Goal: Communication & Community: Answer question/provide support

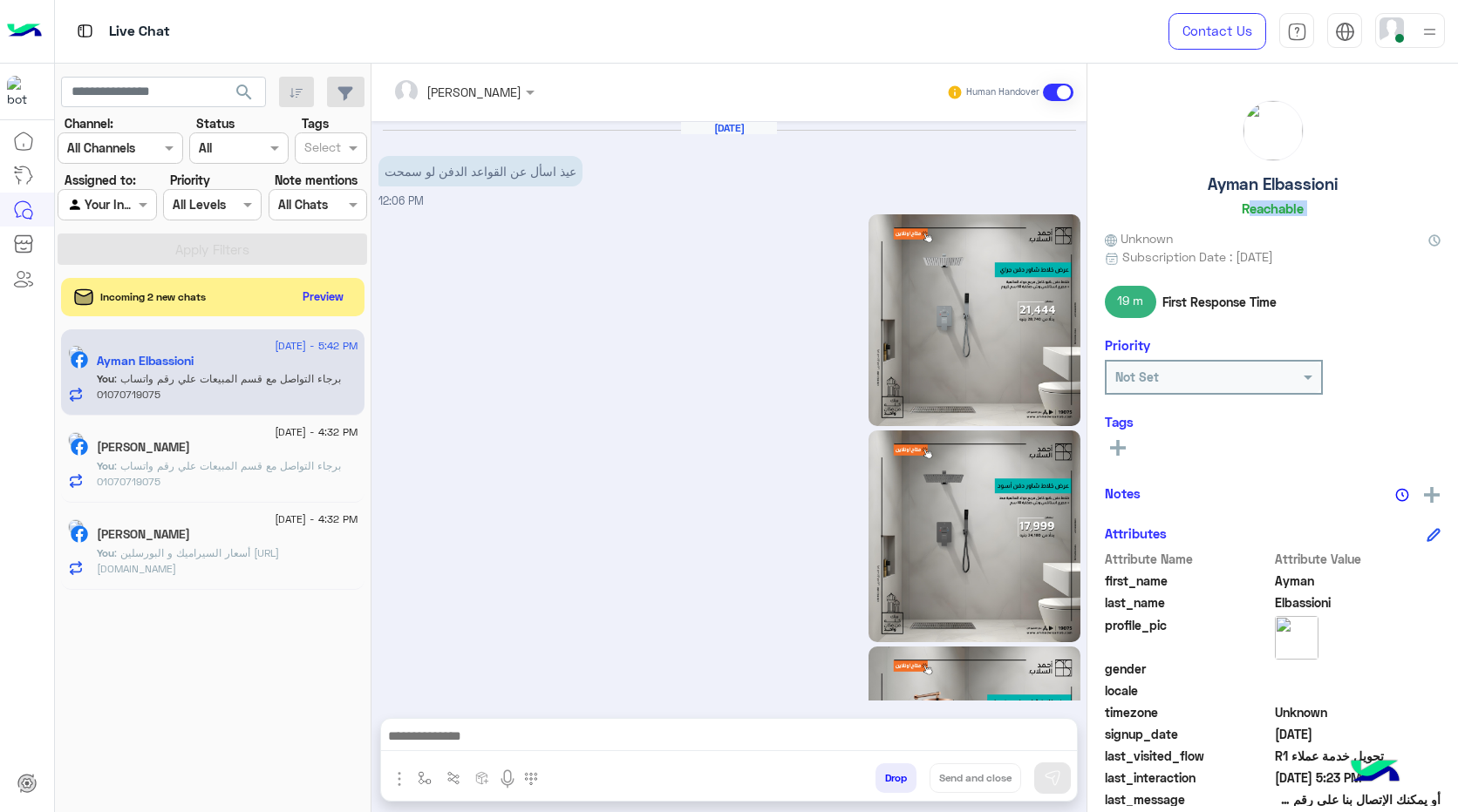
scroll to position [2921, 0]
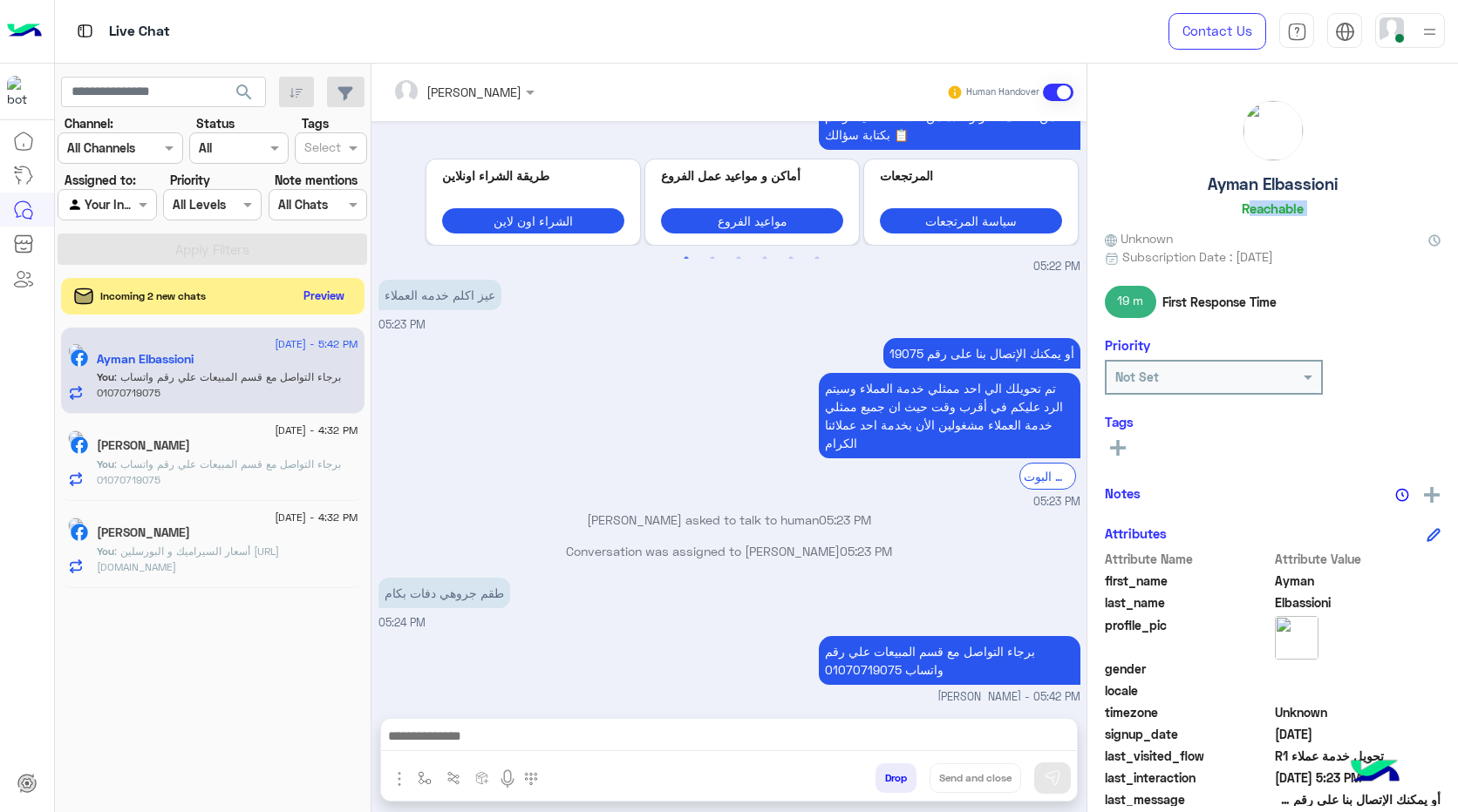
click at [318, 287] on button "Preview" at bounding box center [324, 296] width 54 height 24
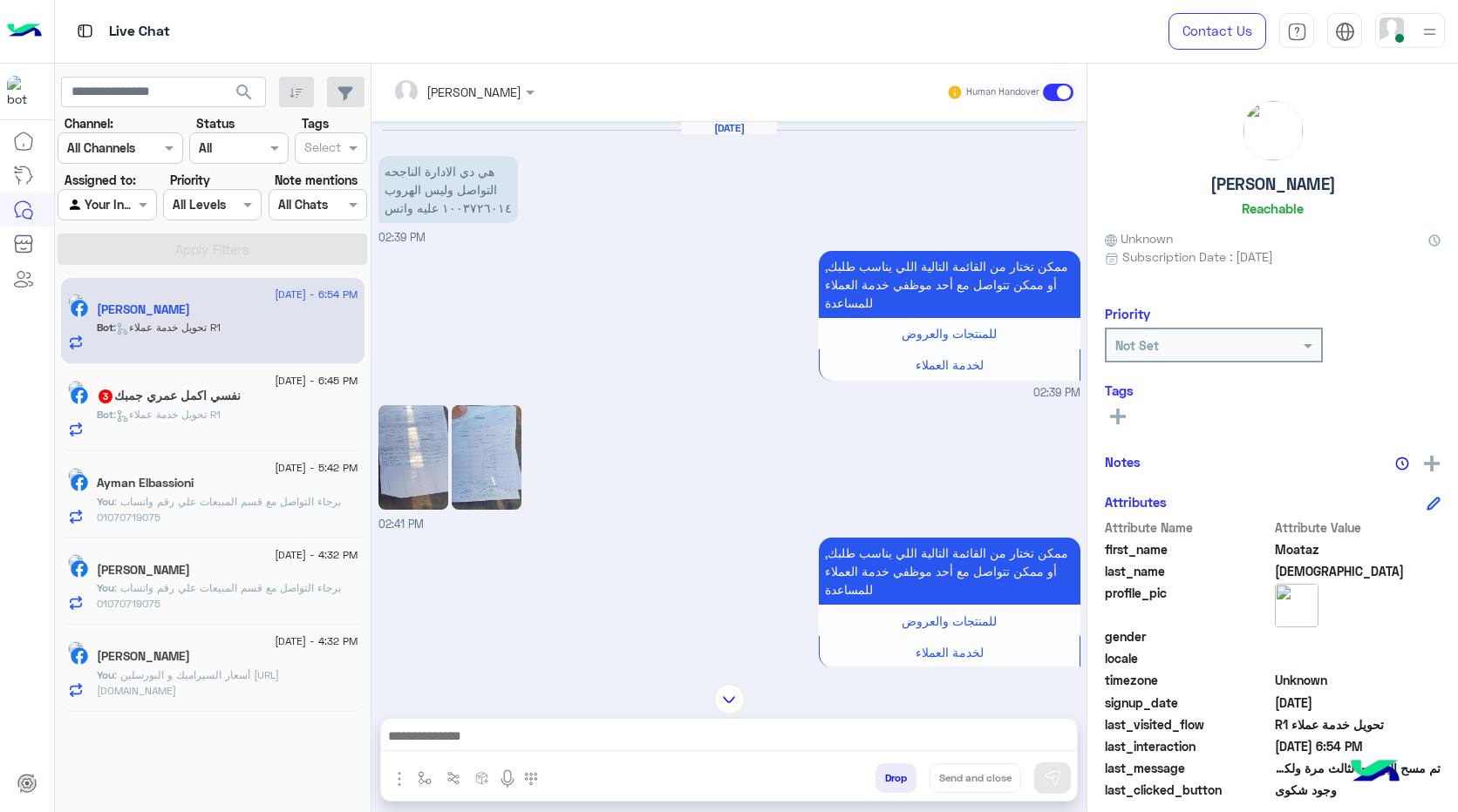
click at [487, 178] on p "هي دي الادارة الناجحه التواصل وليس الهروب ١٠٠٣٧٢٦٠١٤ عليه واتس" at bounding box center [448, 189] width 140 height 67
click at [444, 198] on p "هي دي الادارة الناجحه التواصل وليس الهروب ١٠٠٣٧٢٦٠١٤ عليه واتس" at bounding box center [448, 189] width 140 height 67
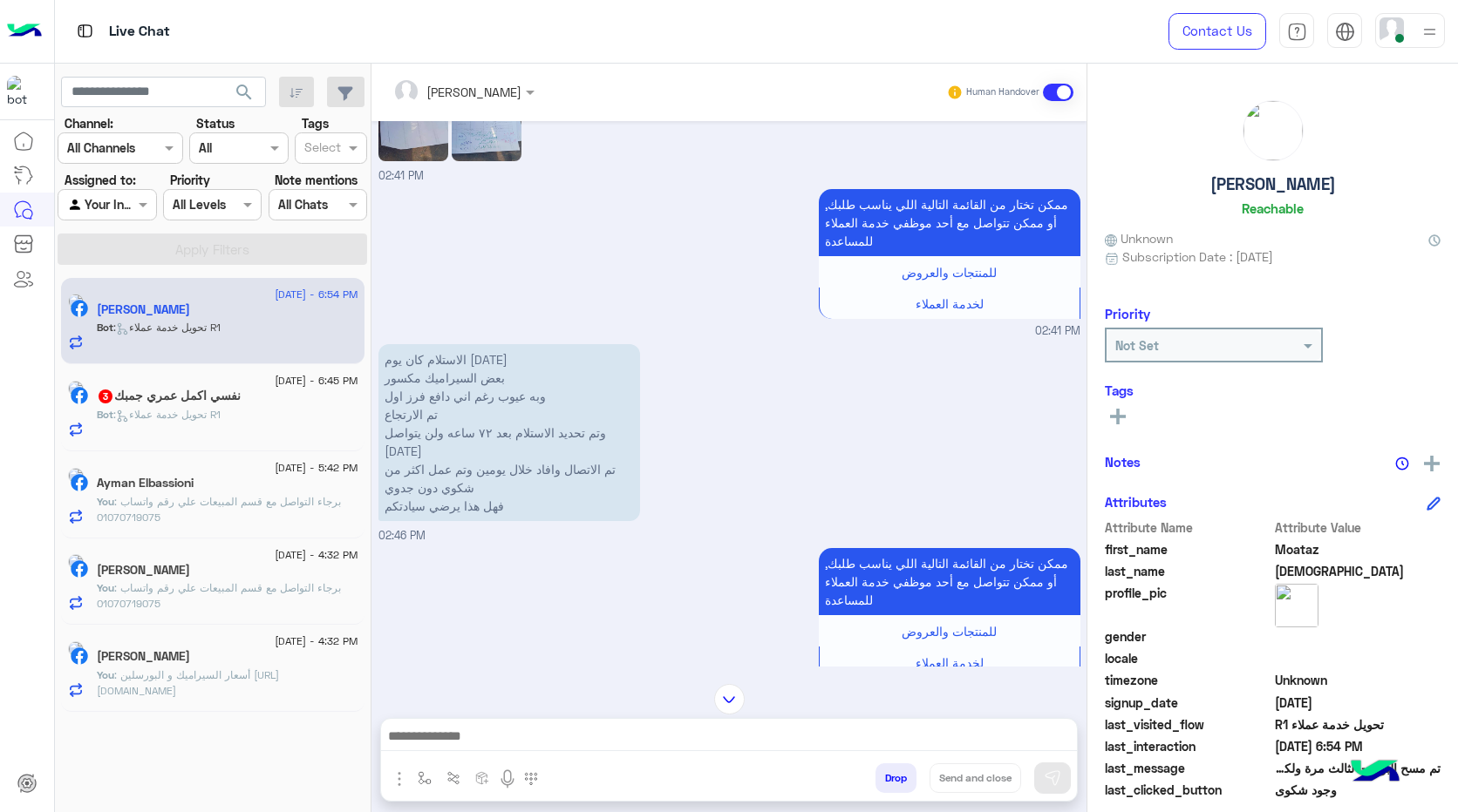
scroll to position [87, 0]
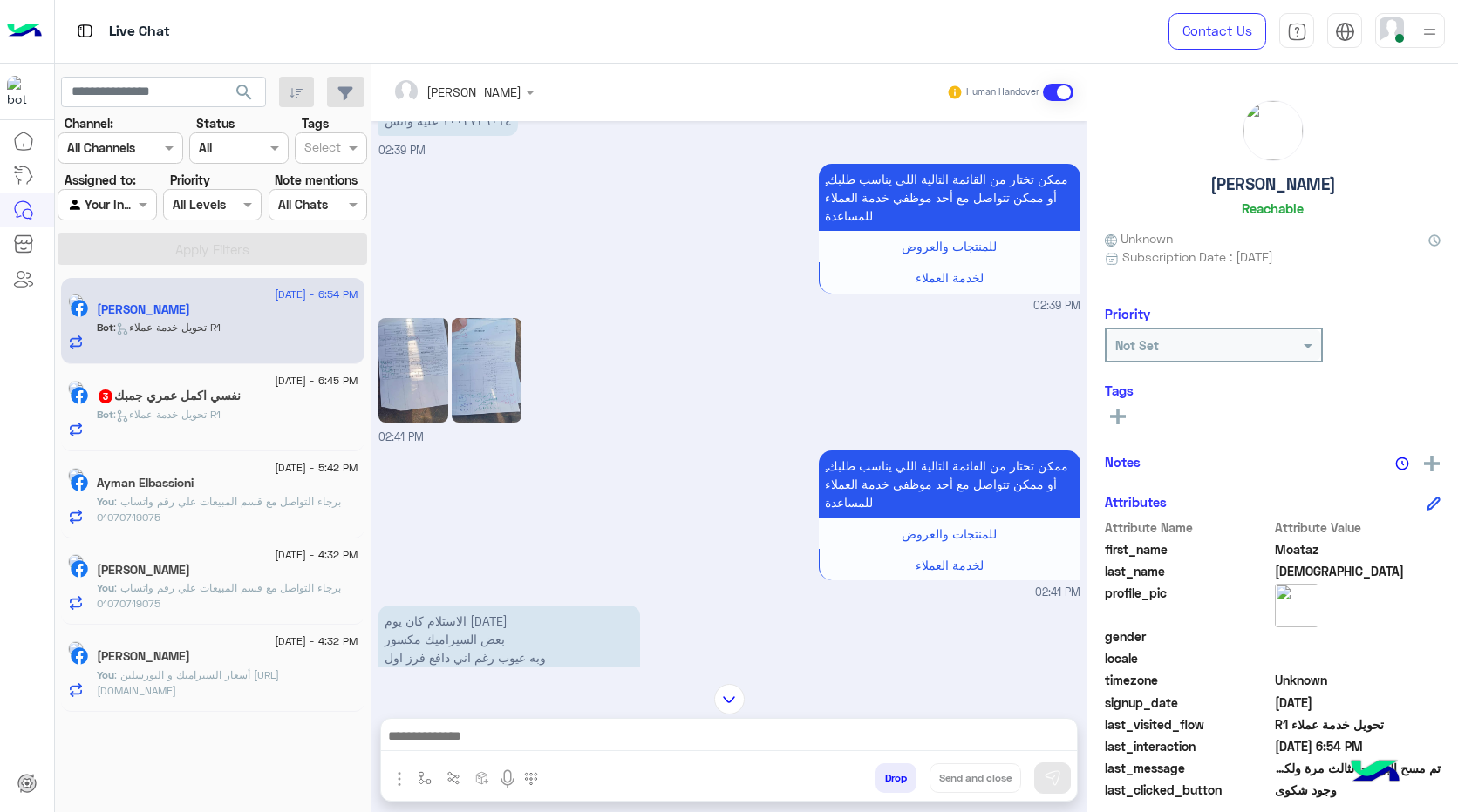
click at [417, 381] on img at bounding box center [413, 370] width 70 height 105
click at [484, 376] on img at bounding box center [487, 370] width 70 height 105
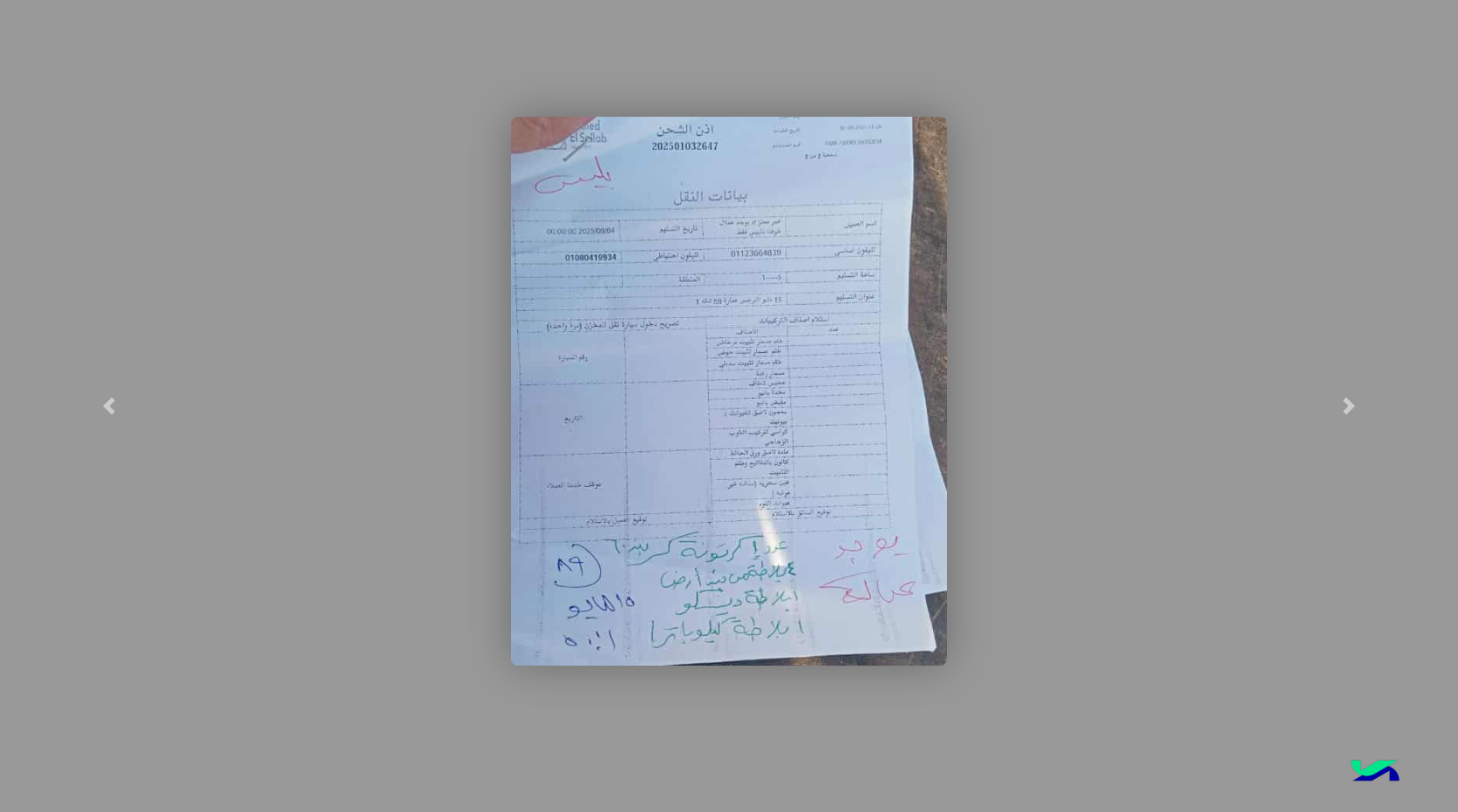
click at [726, 299] on img at bounding box center [729, 391] width 435 height 549
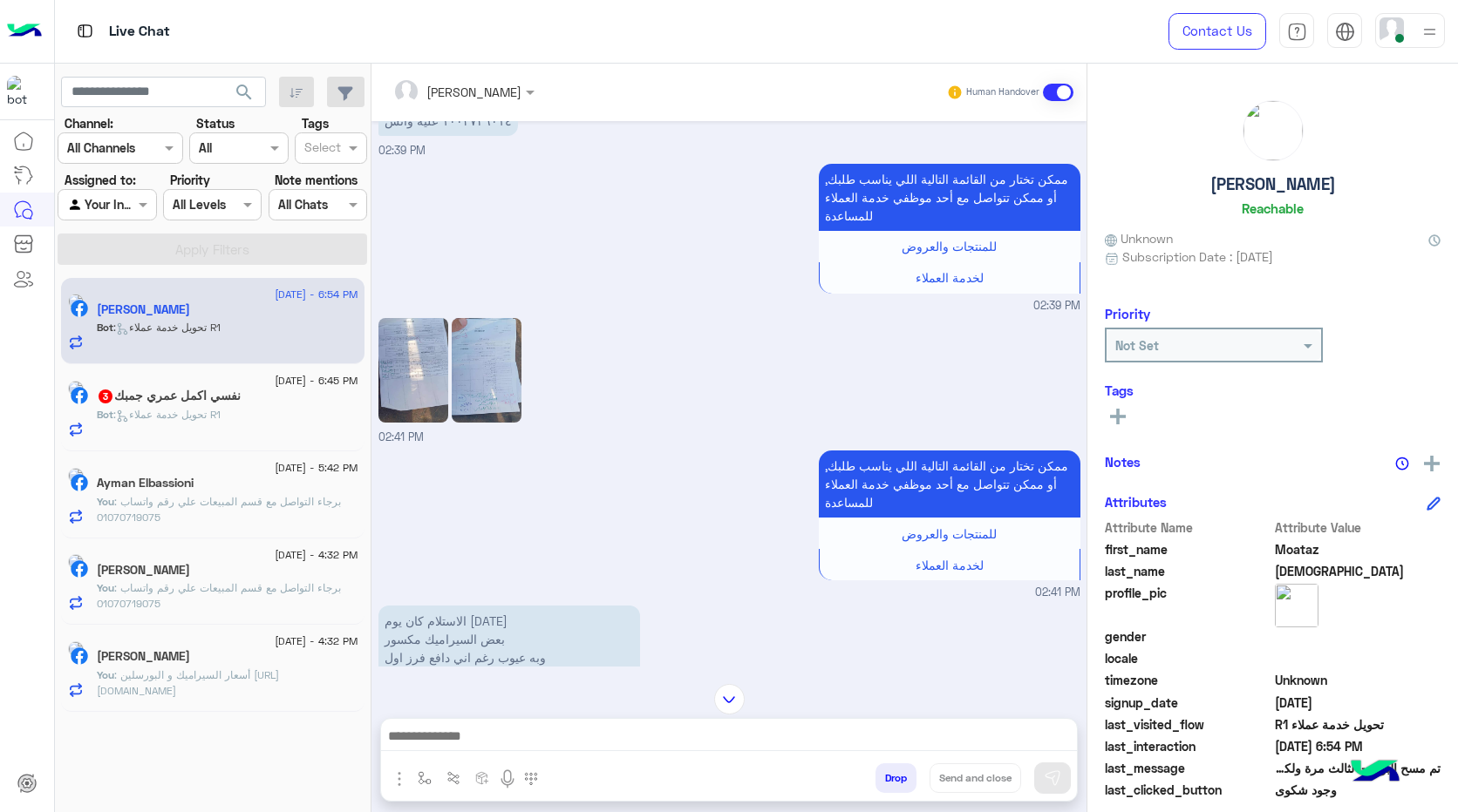
click at [395, 377] on img at bounding box center [413, 370] width 70 height 105
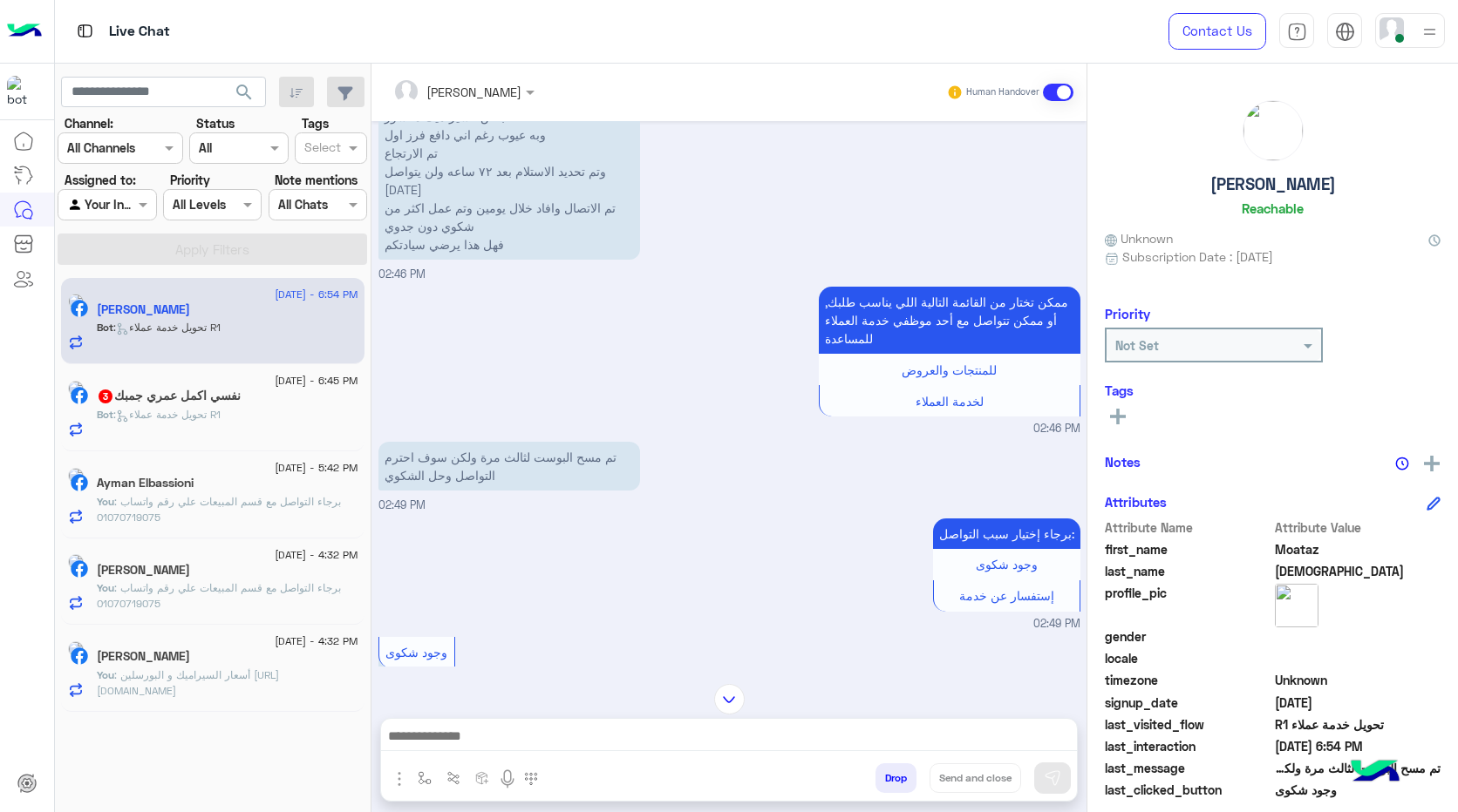
scroll to position [788, 0]
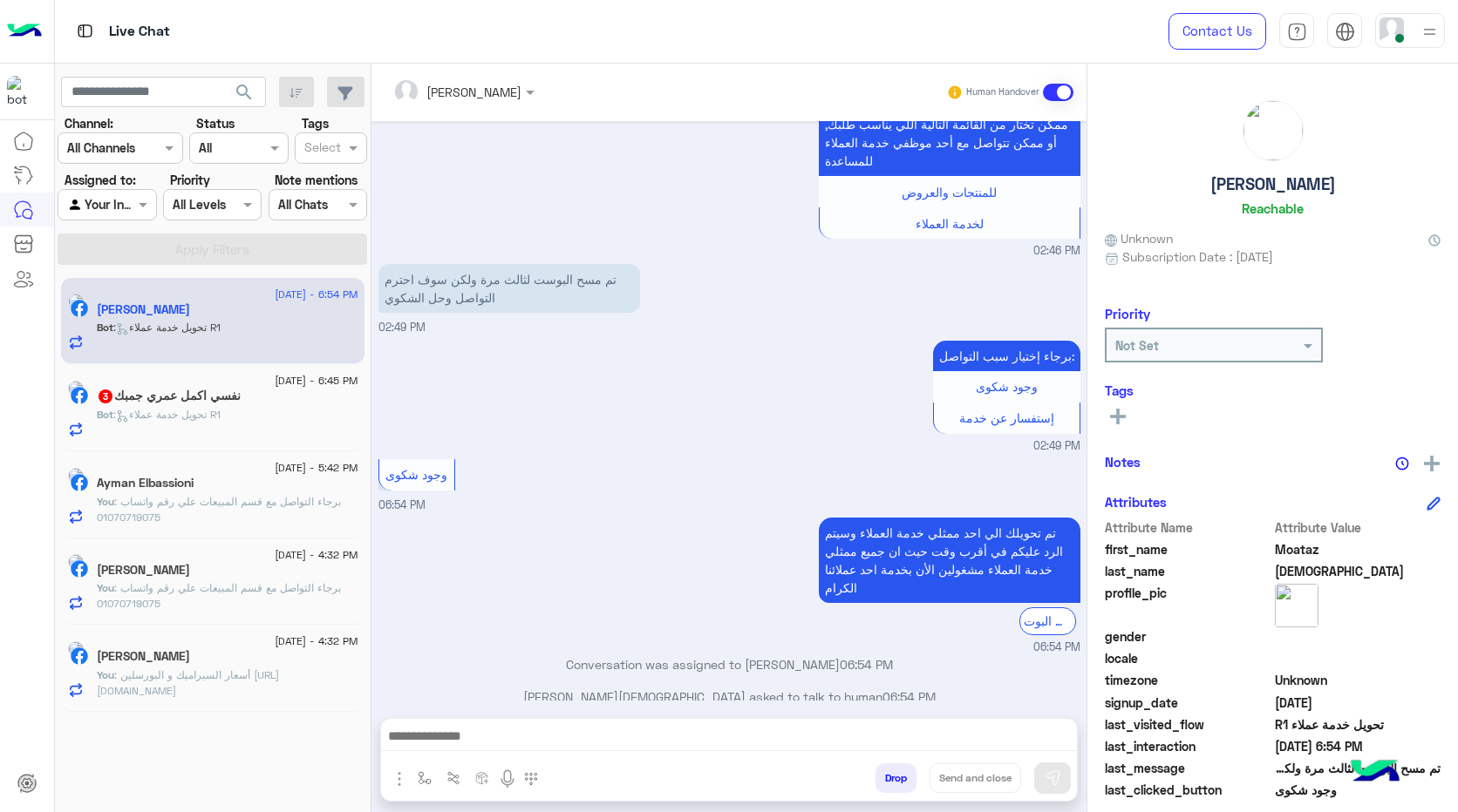
click at [556, 278] on p "تم مسح البوست لثالث مرة ولكن سوف احترم التواصل وحل الشكوي" at bounding box center [509, 288] width 262 height 49
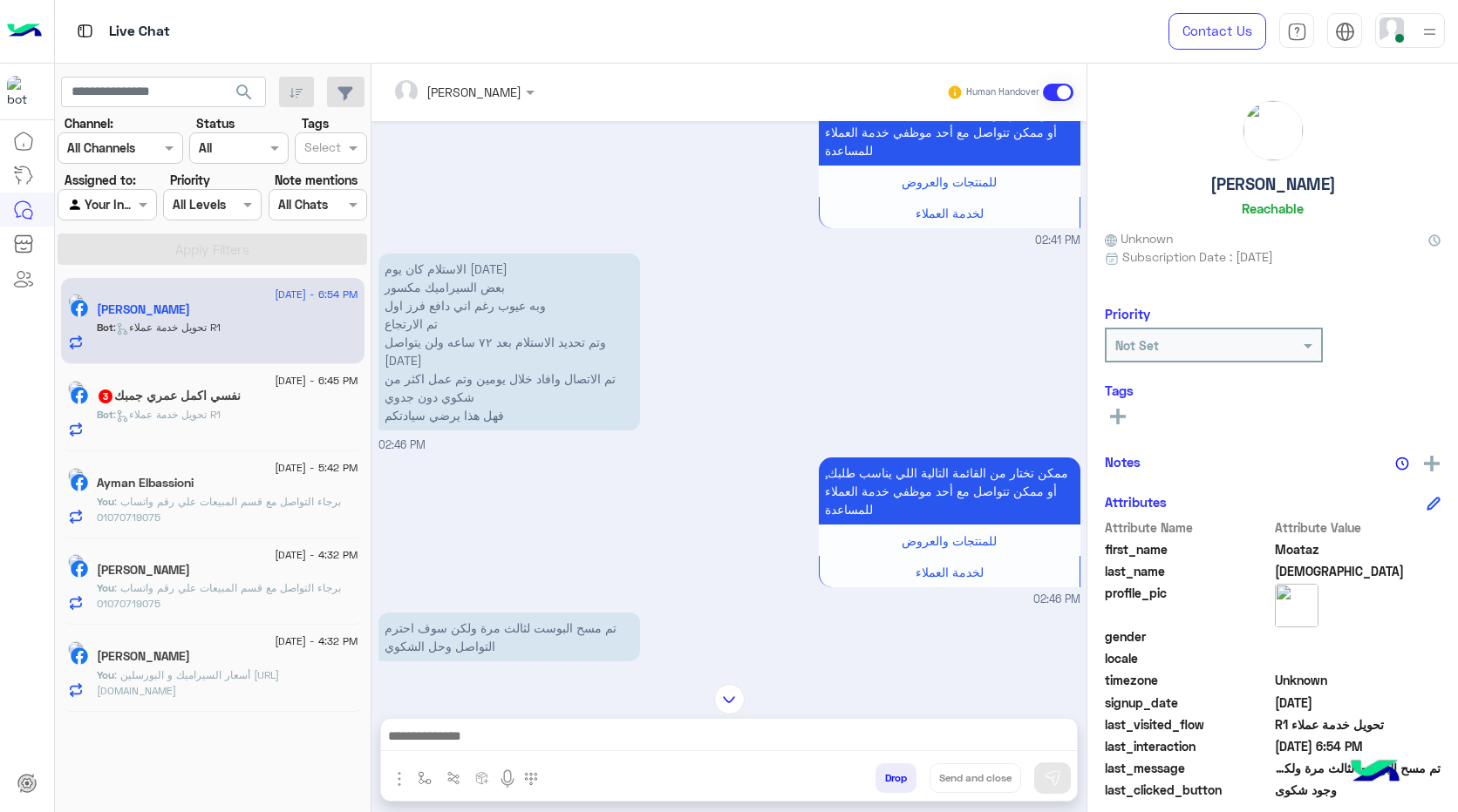
click at [583, 356] on p "الاستلام كان يوم [DATE] بعض السيراميك مكسور وبه عيوب رغم اني دافع فرز اول تم ال…" at bounding box center [509, 342] width 262 height 177
click at [622, 345] on p "الاستلام كان يوم [DATE] بعض السيراميك مكسور وبه عيوب رغم اني دافع فرز اول تم ال…" at bounding box center [509, 342] width 262 height 177
click at [592, 336] on p "الاستلام كان يوم [DATE] بعض السيراميك مكسور وبه عيوب رغم اني دافع فرز اول تم ال…" at bounding box center [509, 342] width 262 height 177
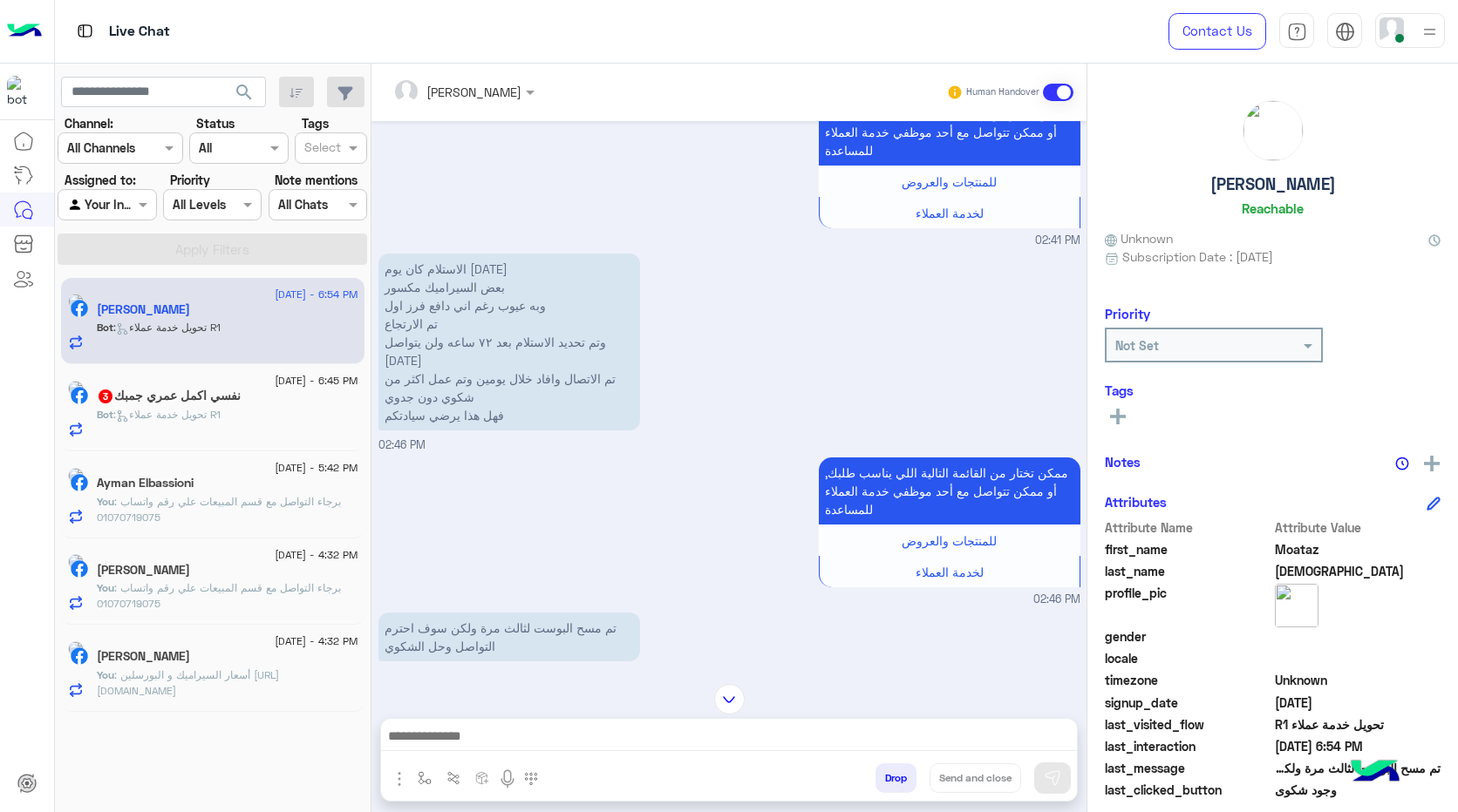
click at [559, 339] on p "الاستلام كان يوم [DATE] بعض السيراميك مكسور وبه عيوب رغم اني دافع فرز اول تم ال…" at bounding box center [509, 342] width 262 height 177
click at [528, 345] on p "الاستلام كان يوم [DATE] بعض السيراميك مكسور وبه عيوب رغم اني دافع فرز اول تم ال…" at bounding box center [509, 342] width 262 height 177
click at [460, 346] on p "الاستلام كان يوم [DATE] بعض السيراميك مكسور وبه عيوب رغم اني دافع فرز اول تم ال…" at bounding box center [509, 342] width 262 height 177
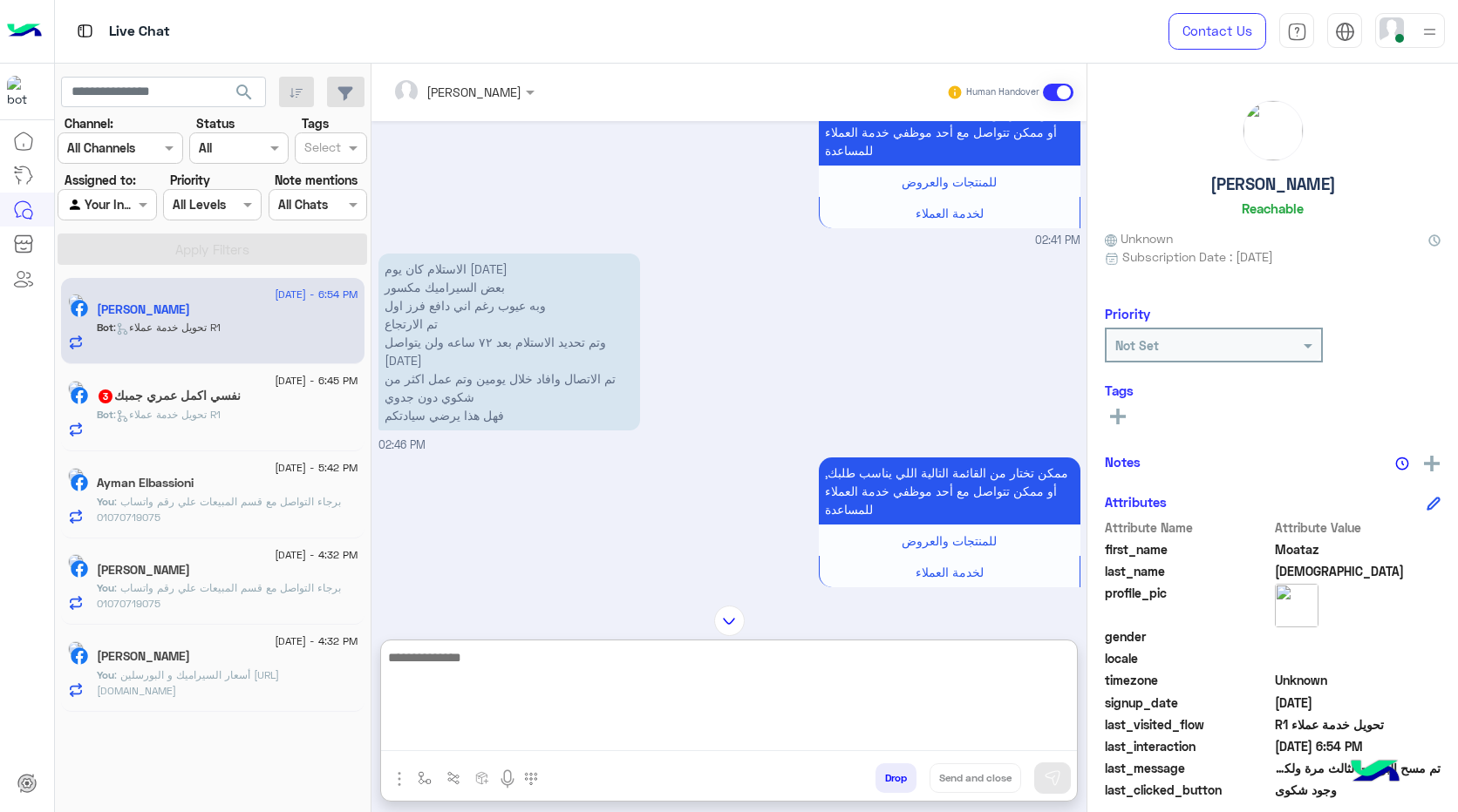
click at [671, 749] on textarea at bounding box center [729, 699] width 695 height 105
click at [663, 682] on textarea at bounding box center [729, 699] width 695 height 105
type textarea "*"
type textarea "**********"
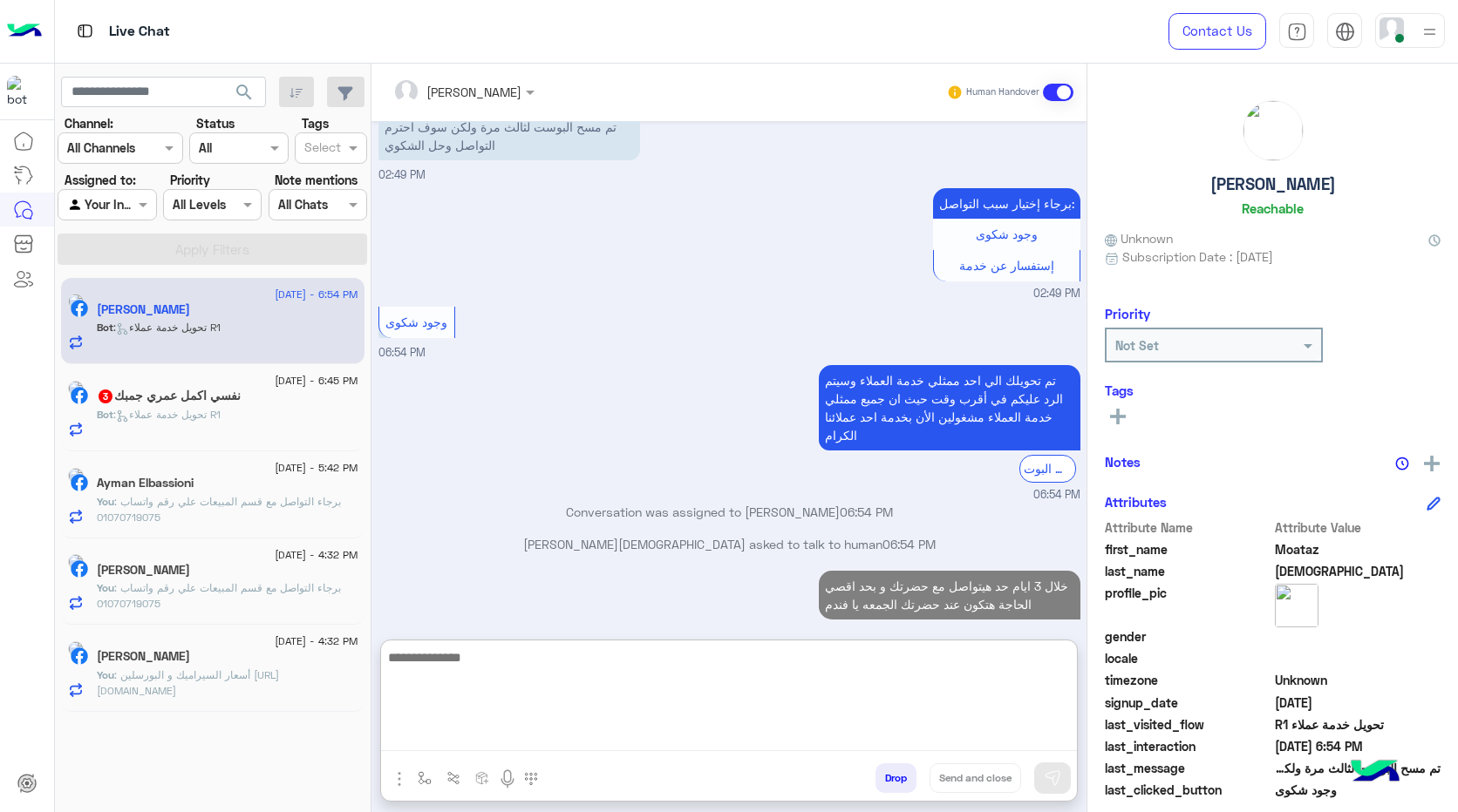
scroll to position [973, 0]
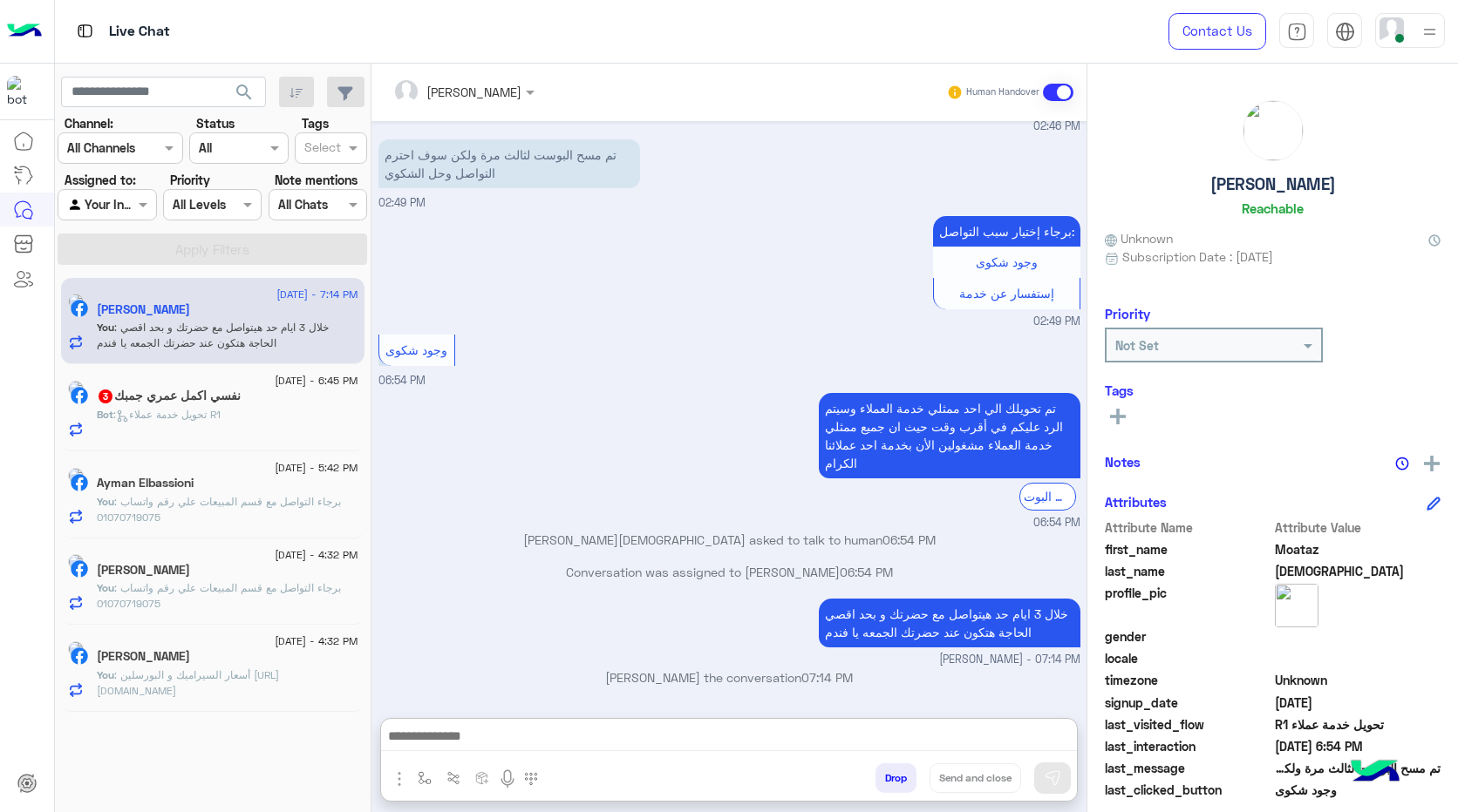
click at [233, 384] on div "[DATE] - 6:45 PM" at bounding box center [227, 383] width 262 height 11
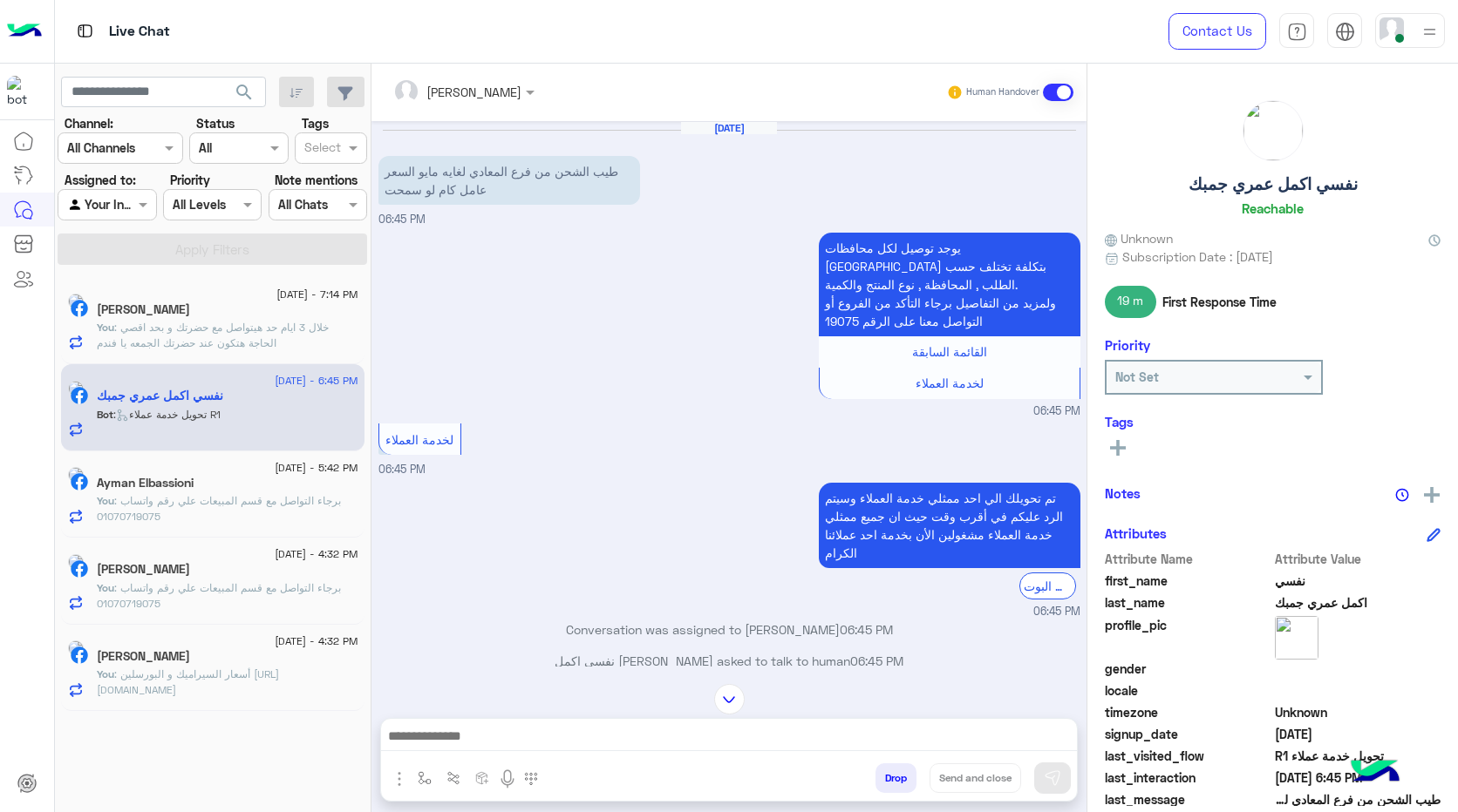
drag, startPoint x: 686, startPoint y: 513, endPoint x: 537, endPoint y: 589, distance: 167.3
click at [684, 514] on div "تم تحويلك الي [DATE] ممثلي خدمة العملاء وسيتم الرد عليكم في أقرب وقت حيث ان جمي…" at bounding box center [729, 549] width 702 height 142
click at [229, 679] on span ": أسعار السيراميك و البورسلين [URL][DOMAIN_NAME]" at bounding box center [187, 682] width 182 height 28
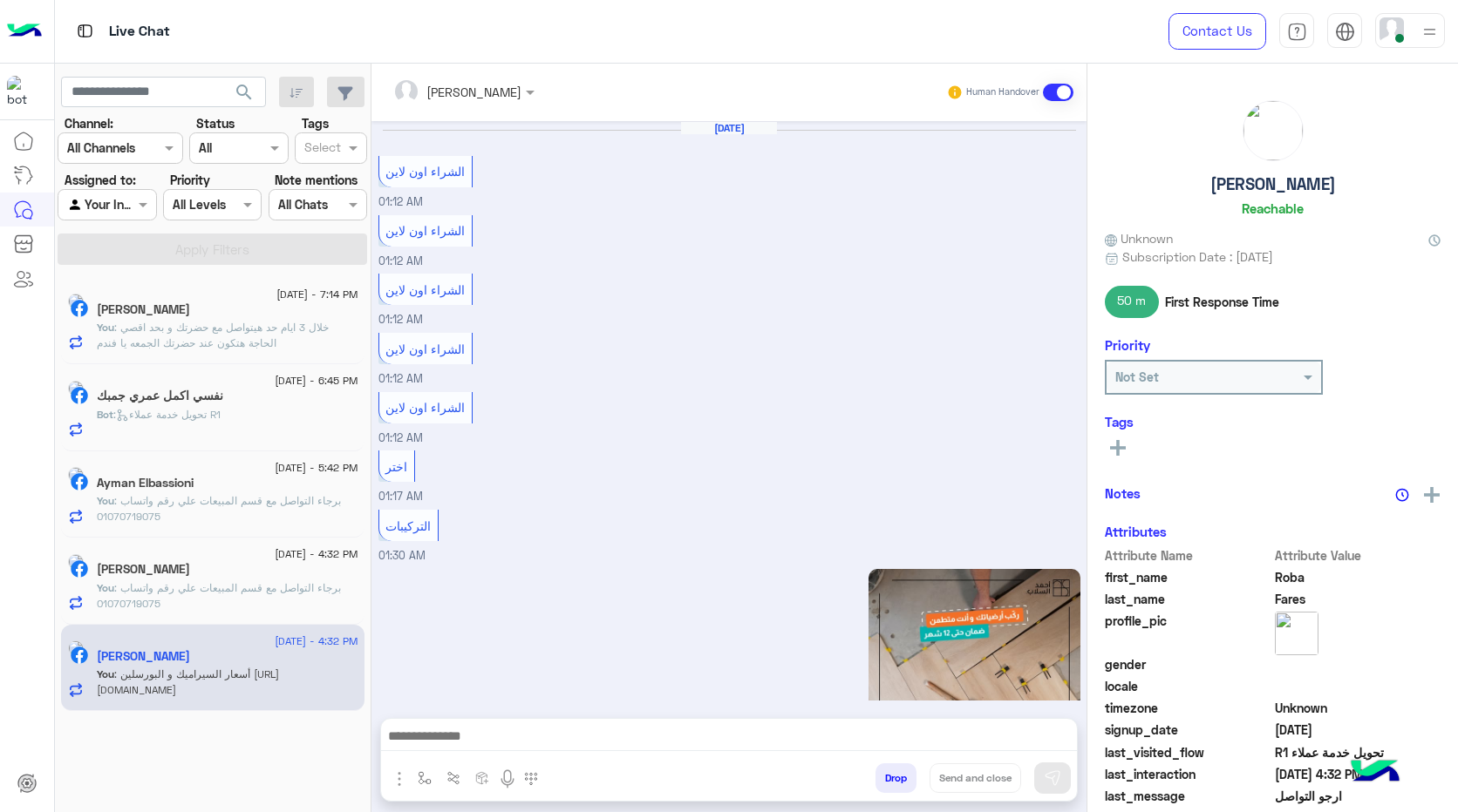
scroll to position [1875, 0]
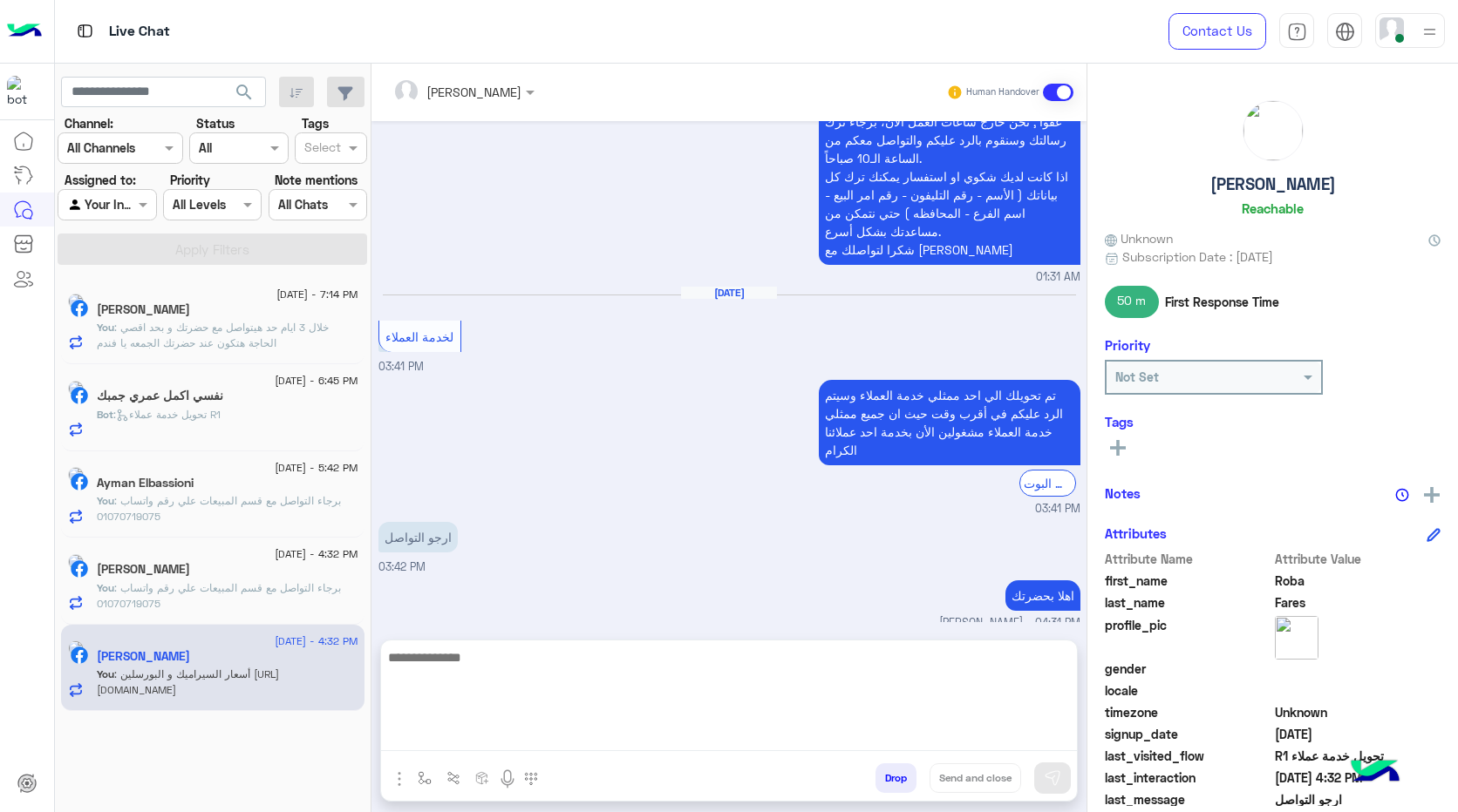
click at [785, 730] on textarea at bounding box center [729, 699] width 695 height 105
click at [785, 733] on textarea at bounding box center [729, 699] width 695 height 105
paste textarea "**********"
type textarea "**********"
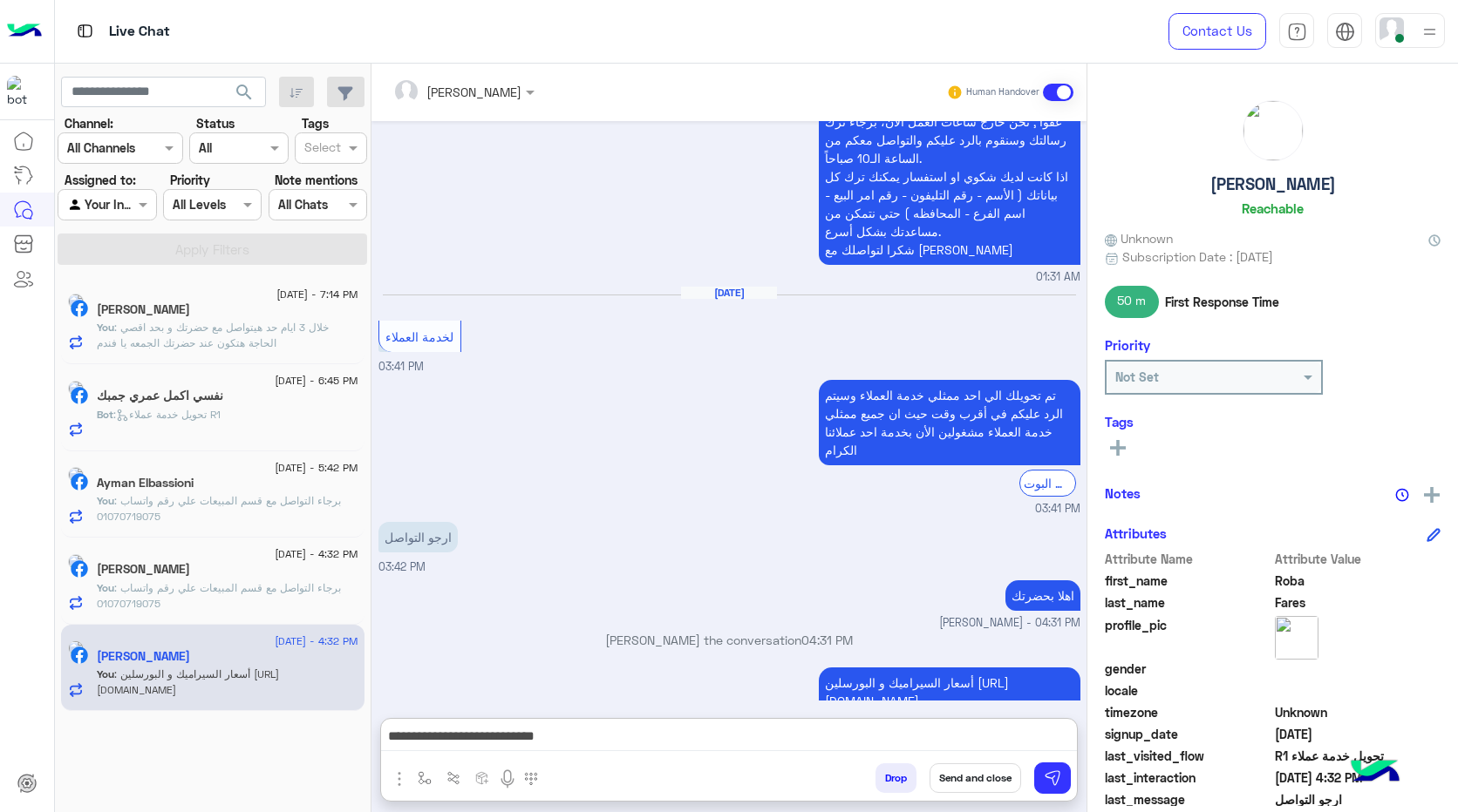
click at [980, 778] on button "Send and close" at bounding box center [976, 778] width 92 height 29
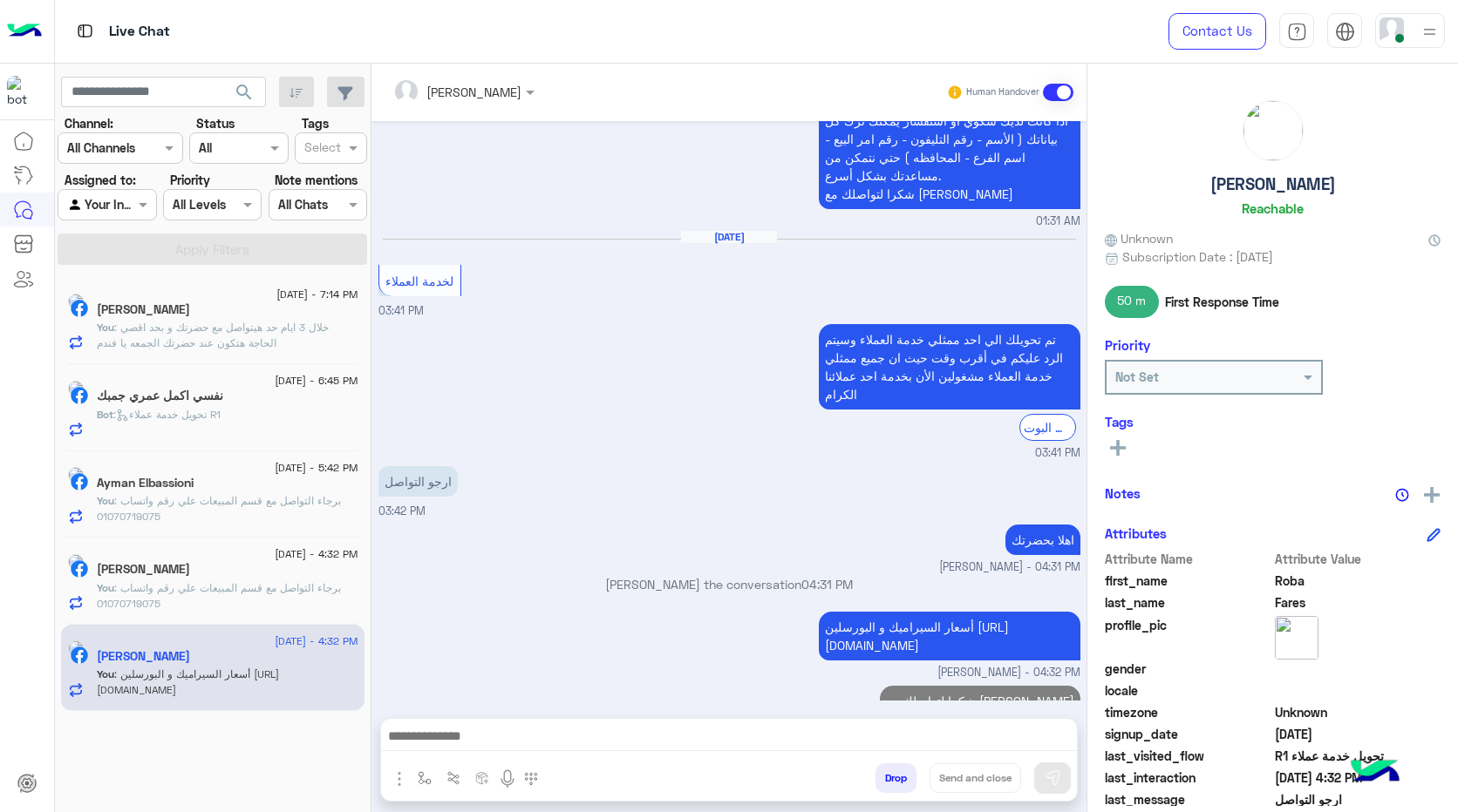
scroll to position [1962, 0]
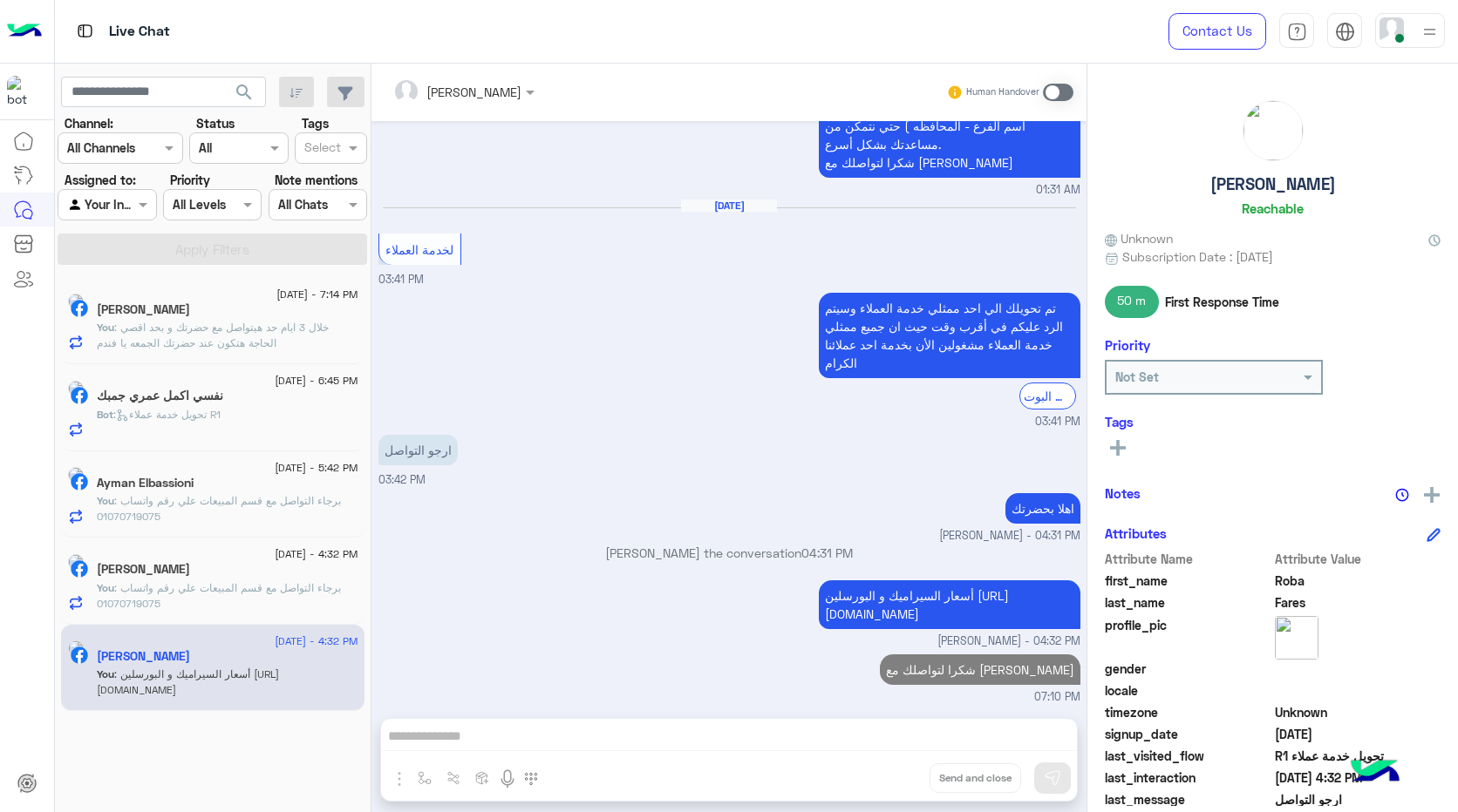
click at [252, 576] on div "[PERSON_NAME]" at bounding box center [227, 571] width 262 height 18
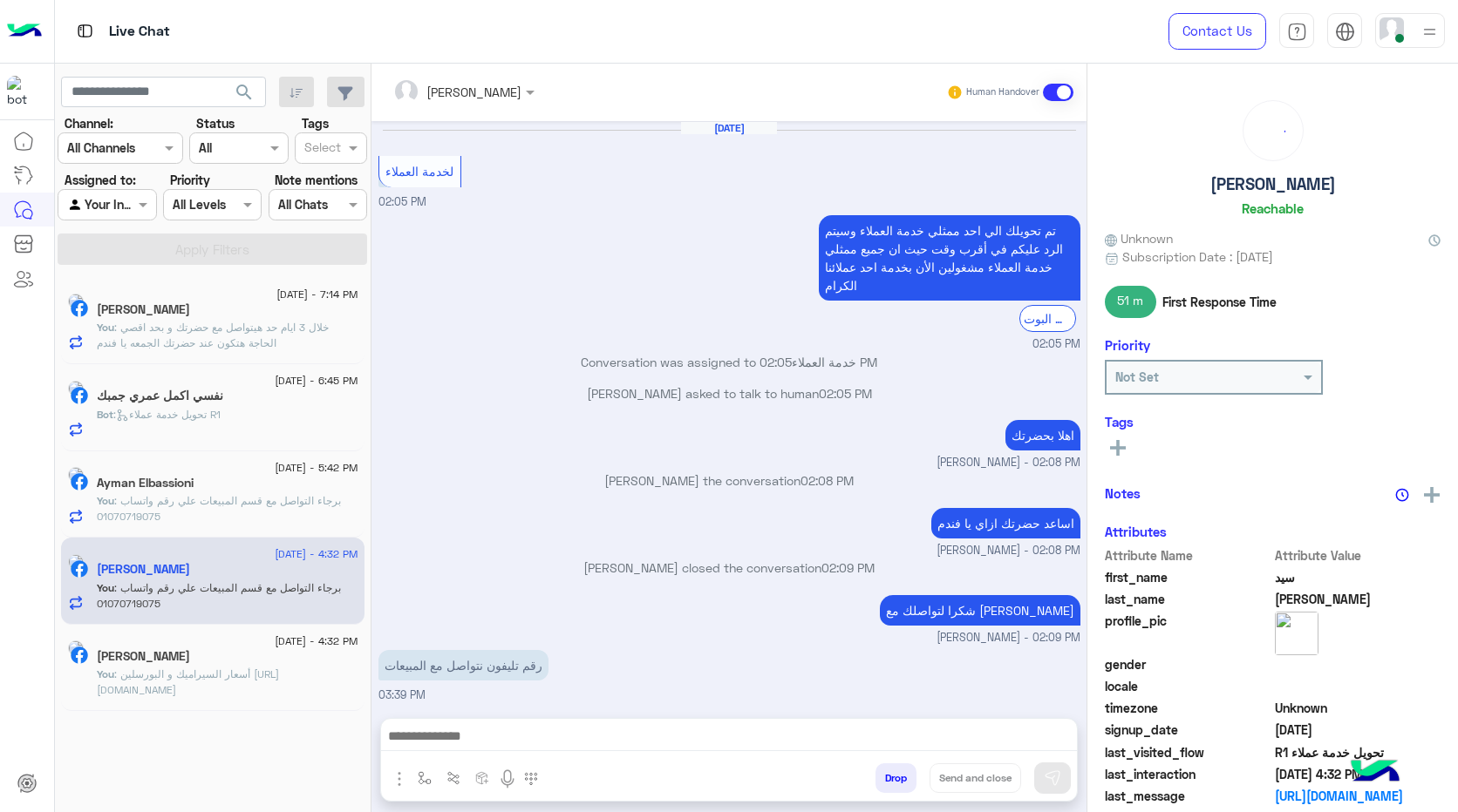
scroll to position [909, 0]
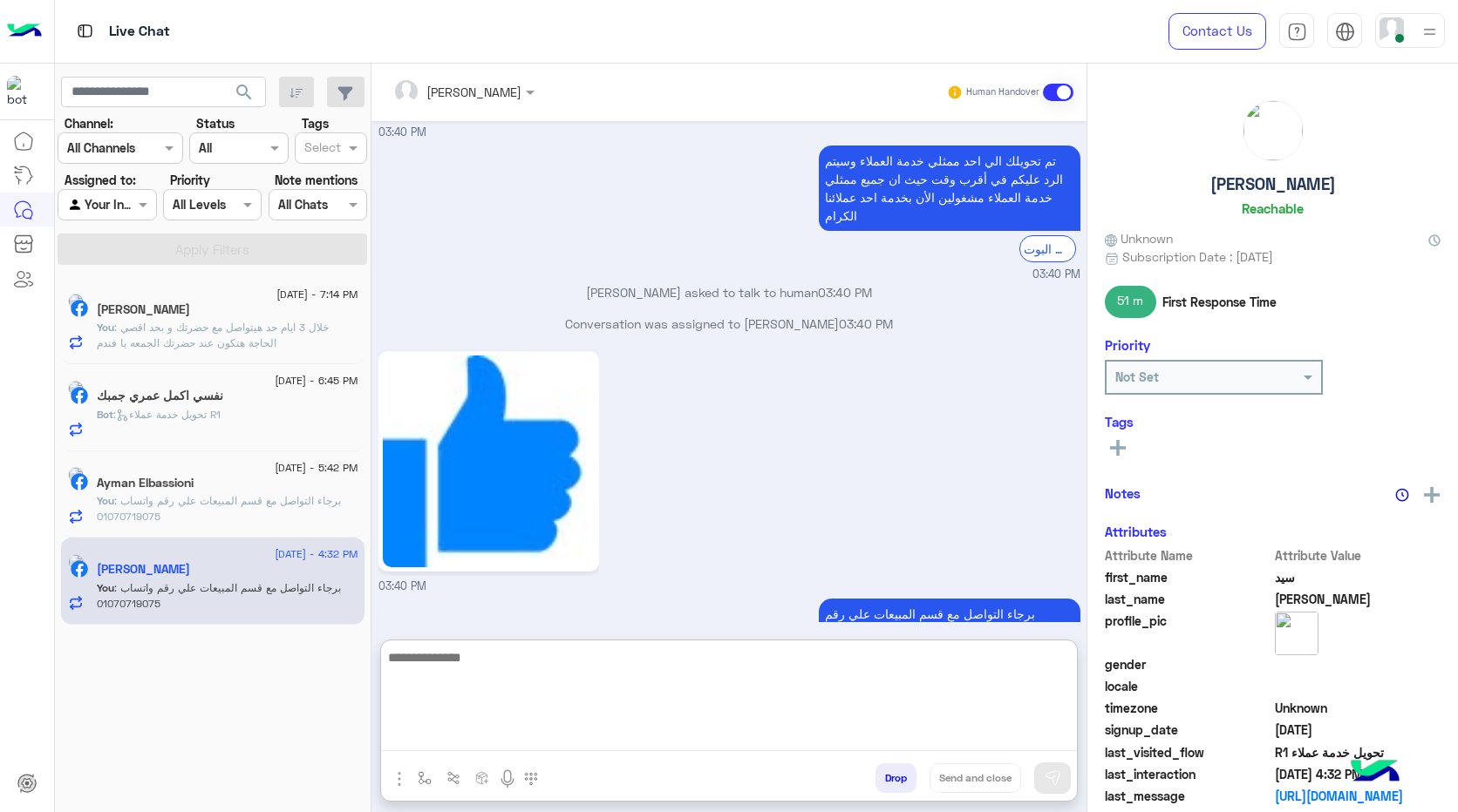
click at [946, 733] on textarea at bounding box center [729, 699] width 695 height 105
paste textarea "**********"
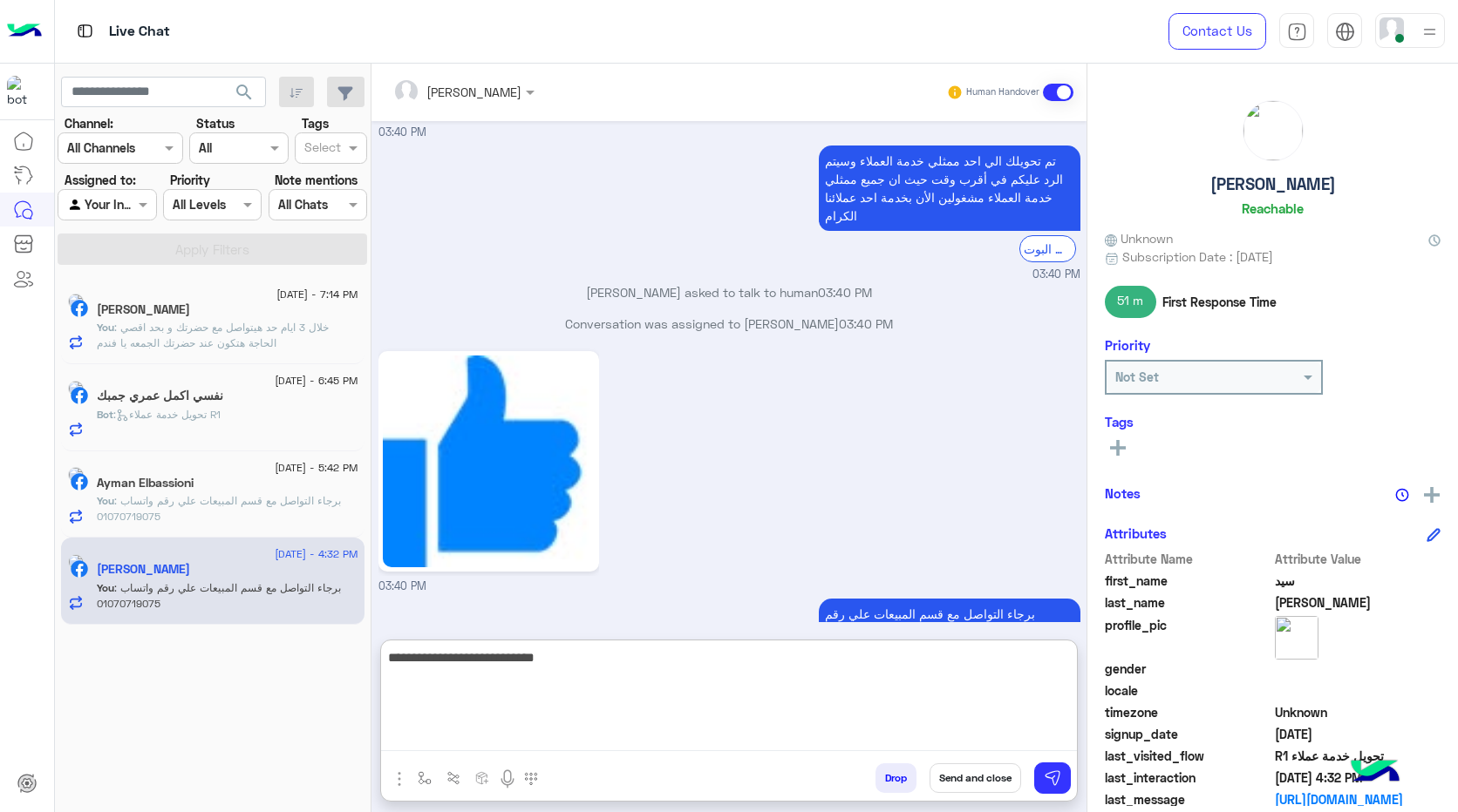
type textarea "**********"
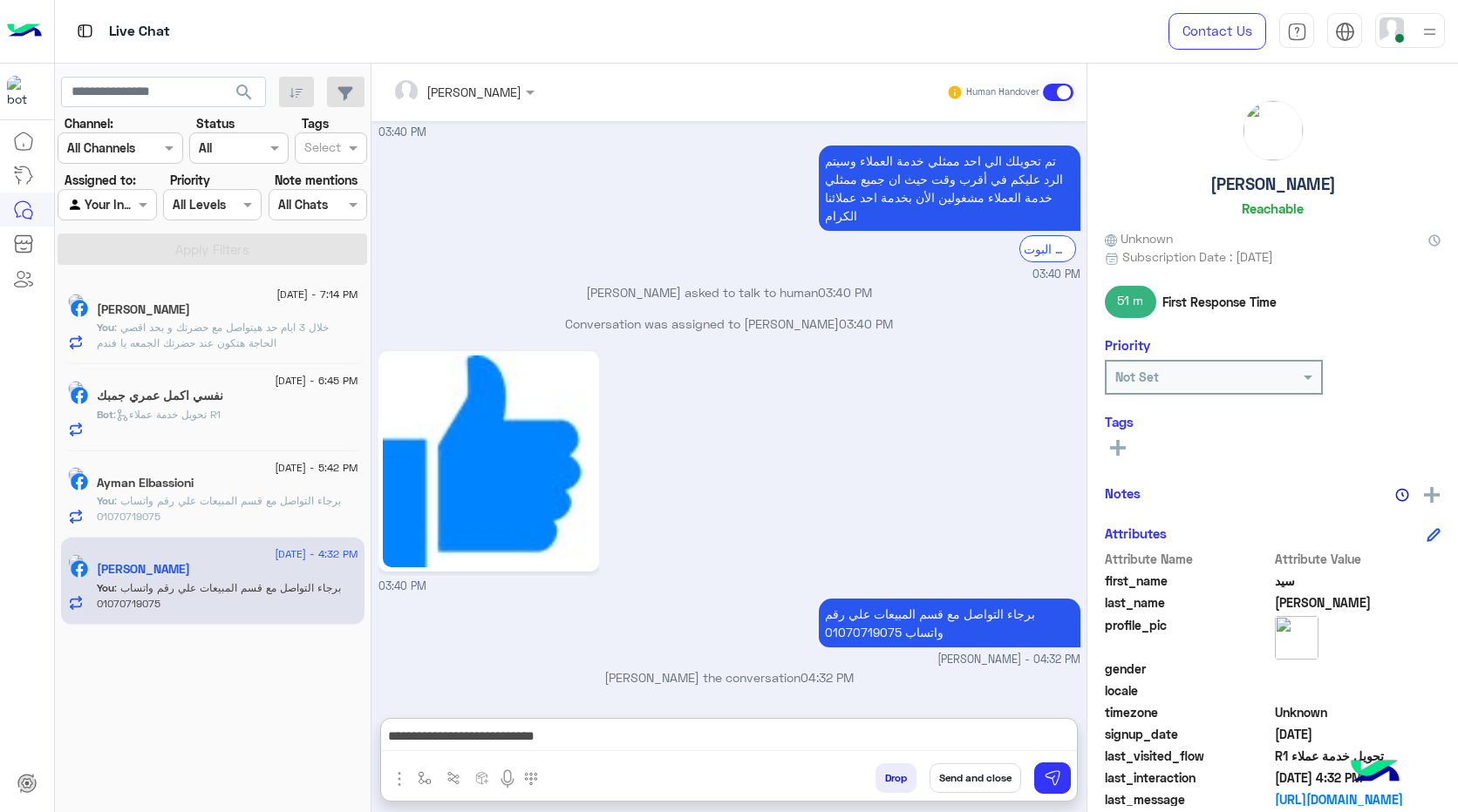
click at [969, 780] on button "Send and close" at bounding box center [976, 778] width 92 height 29
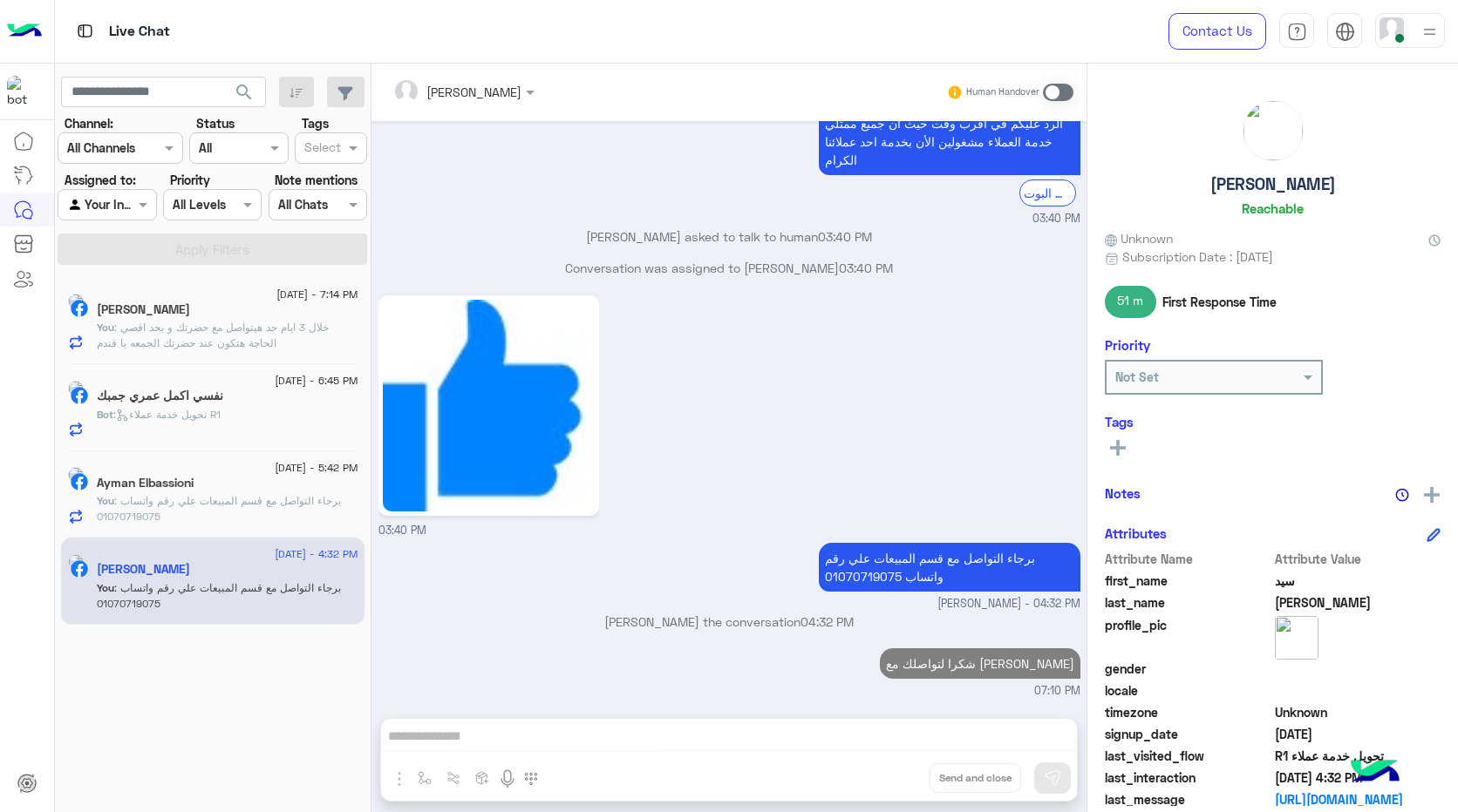
scroll to position [997, 0]
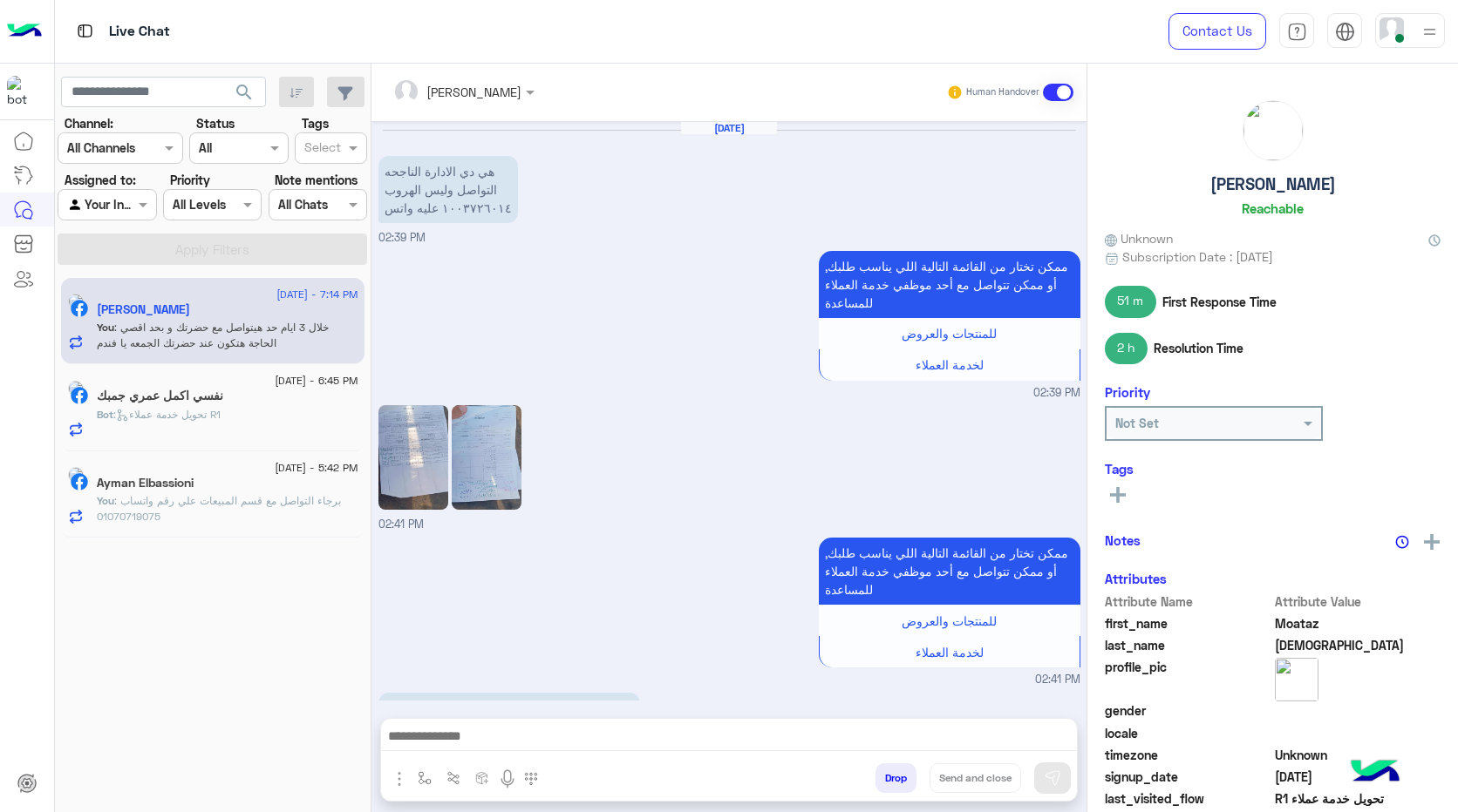
scroll to position [895, 0]
